Goal: Task Accomplishment & Management: Use online tool/utility

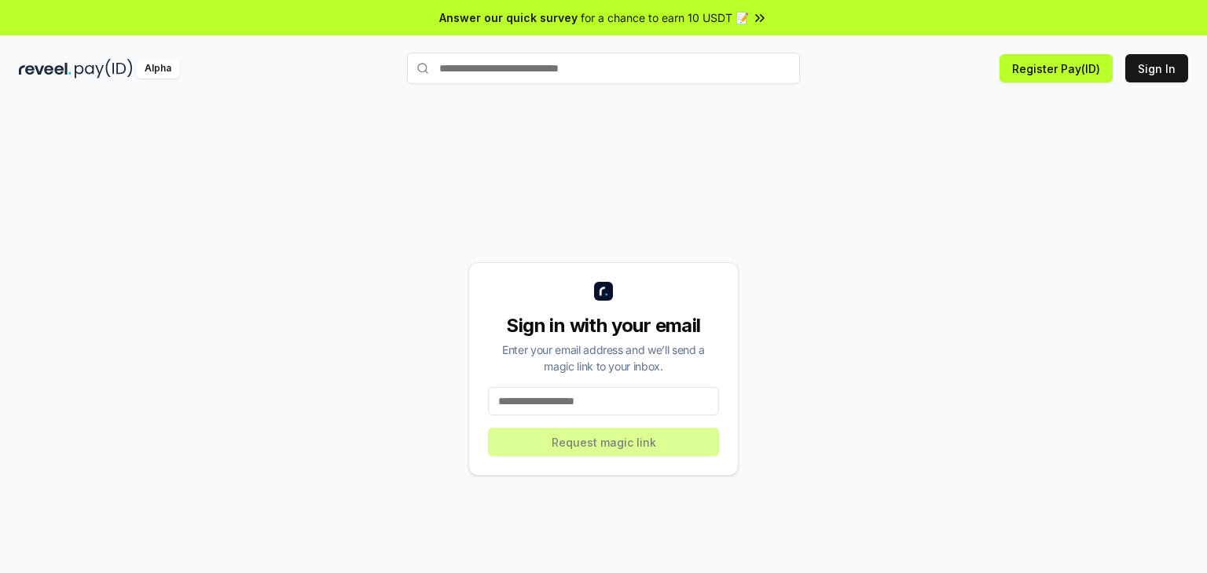
click at [512, 403] on input at bounding box center [603, 401] width 231 height 28
click at [513, 403] on input at bounding box center [603, 401] width 231 height 28
type input "**********"
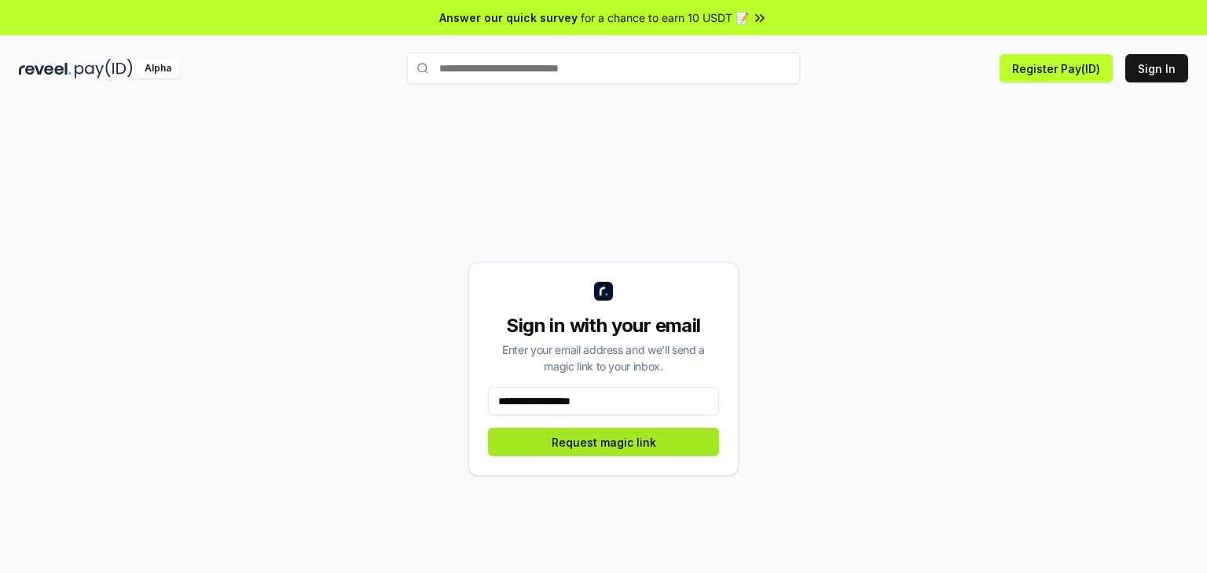
click at [632, 434] on button "Request magic link" at bounding box center [603, 442] width 231 height 28
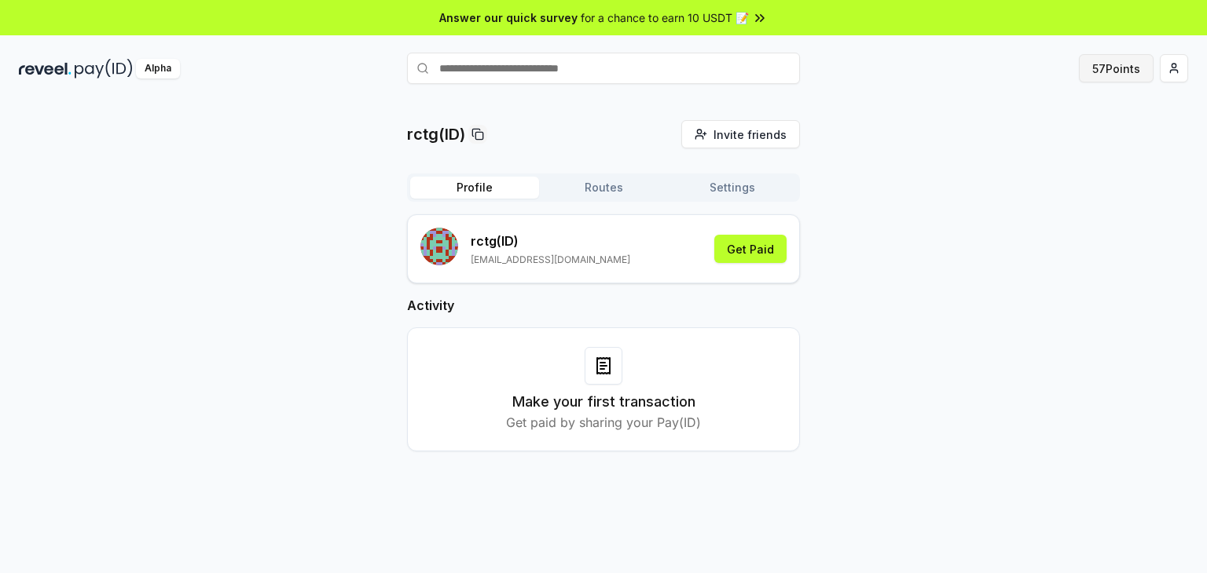
click at [1123, 68] on button "57 Points" at bounding box center [1116, 68] width 75 height 28
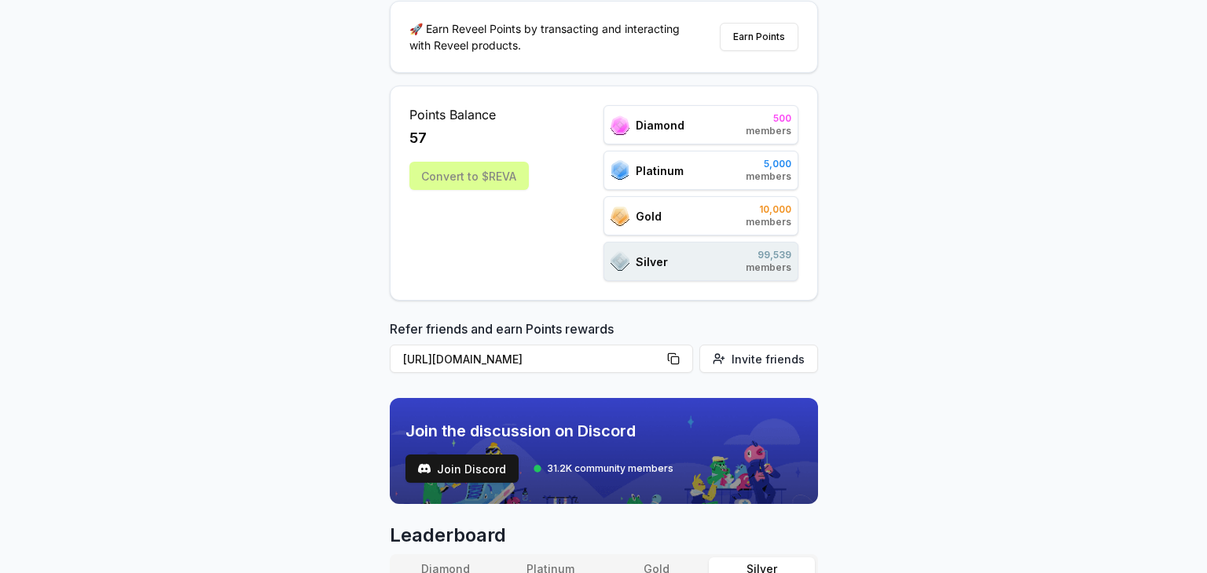
scroll to position [157, 0]
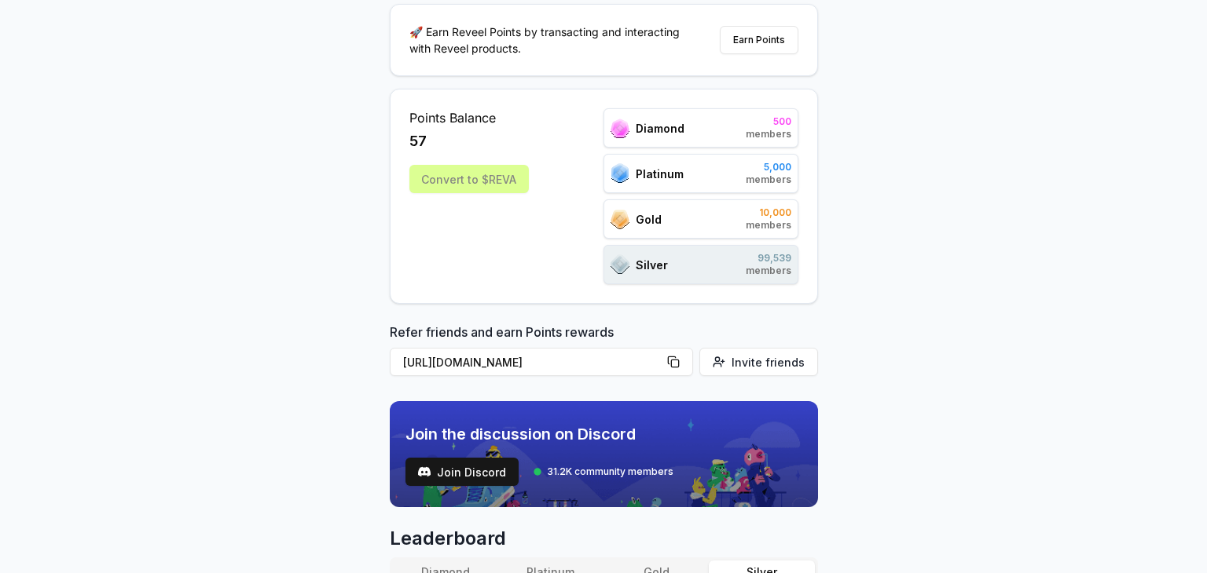
click at [489, 188] on div "Convert to $REVA" at bounding box center [468, 179] width 119 height 28
click at [492, 174] on div "Convert to $REVA" at bounding box center [468, 179] width 119 height 28
click at [578, 194] on div "Points Balance 57 Convert to $REVA Diamond 500 members Platinum 5,000 members G…" at bounding box center [603, 196] width 389 height 176
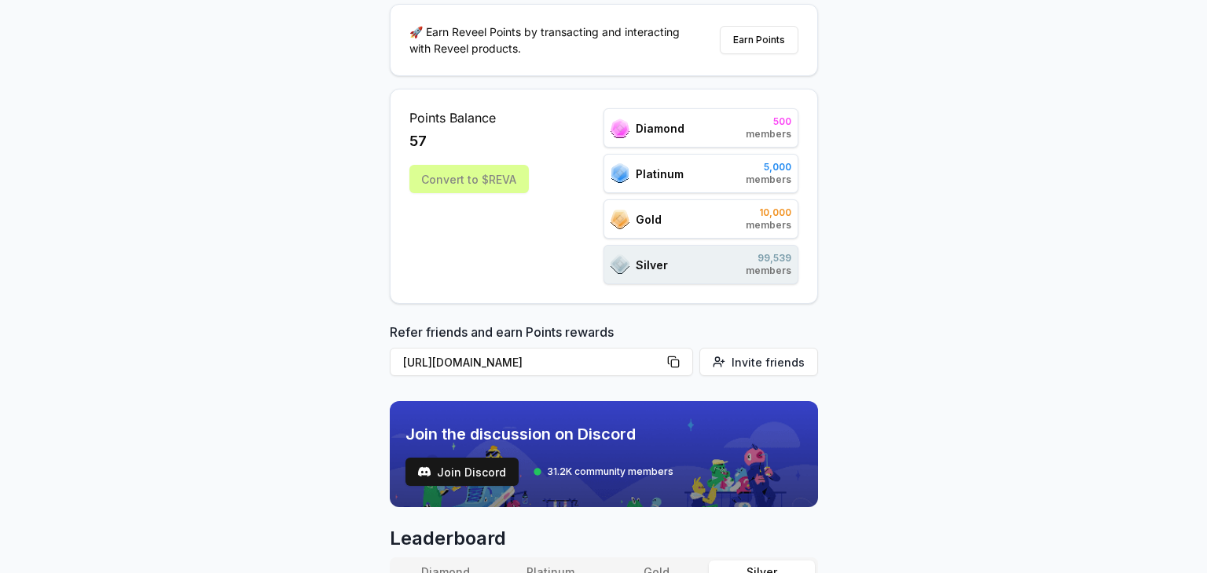
click at [694, 200] on div "Gold 10,000 members" at bounding box center [700, 219] width 195 height 39
click at [679, 166] on span "Platinum" at bounding box center [660, 174] width 48 height 16
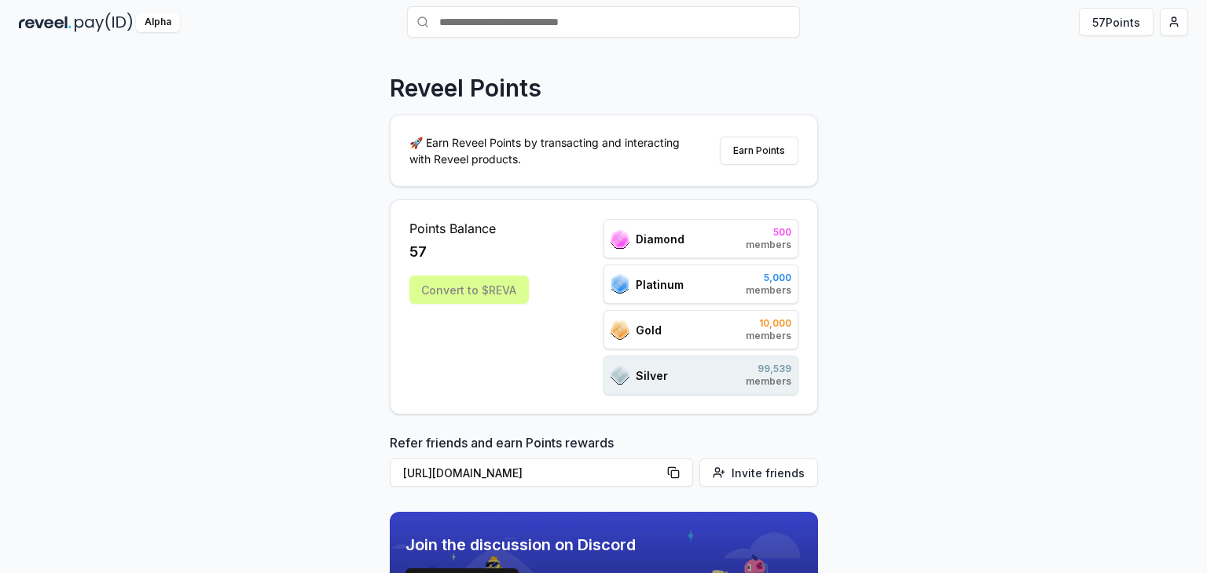
scroll to position [0, 0]
